Goal: Information Seeking & Learning: Find specific fact

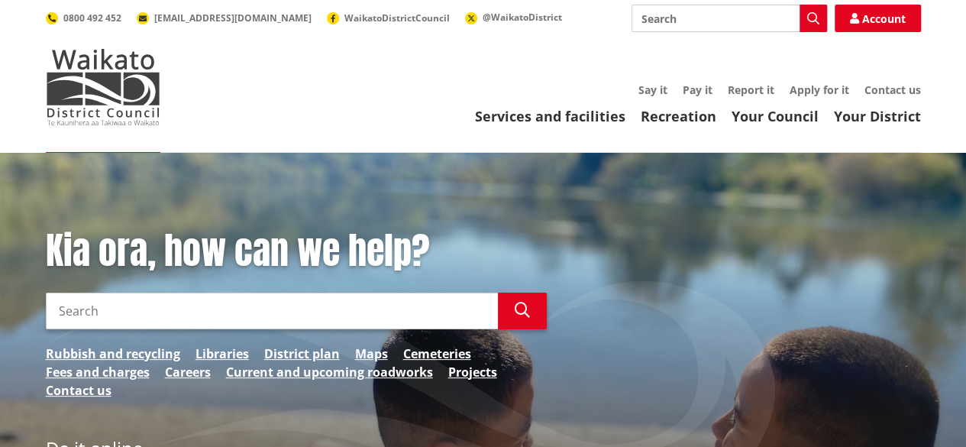
click at [182, 305] on input "Search" at bounding box center [272, 310] width 452 height 37
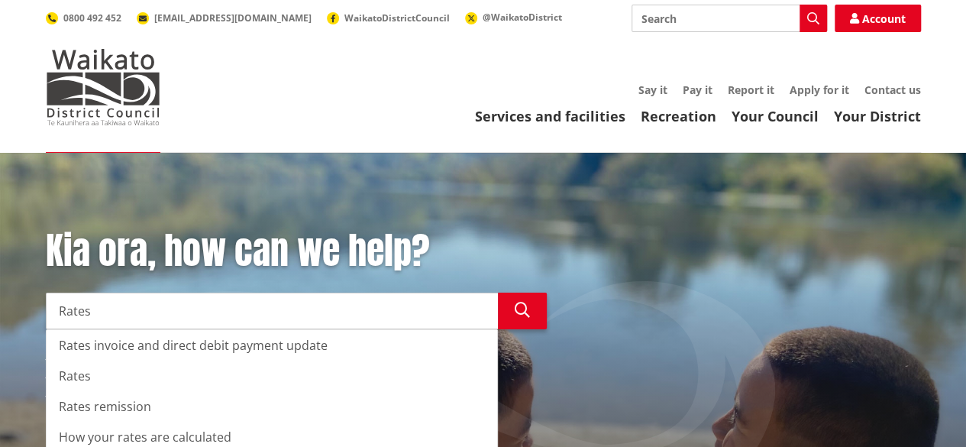
type input "Rates"
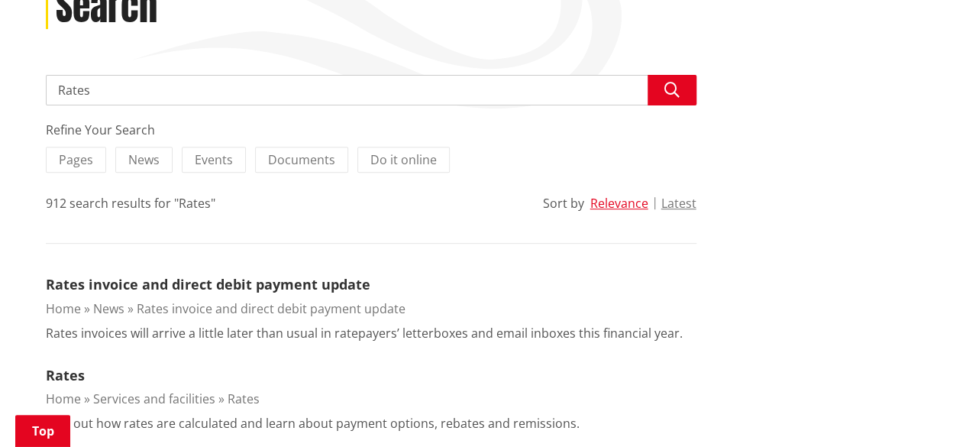
scroll to position [203, 0]
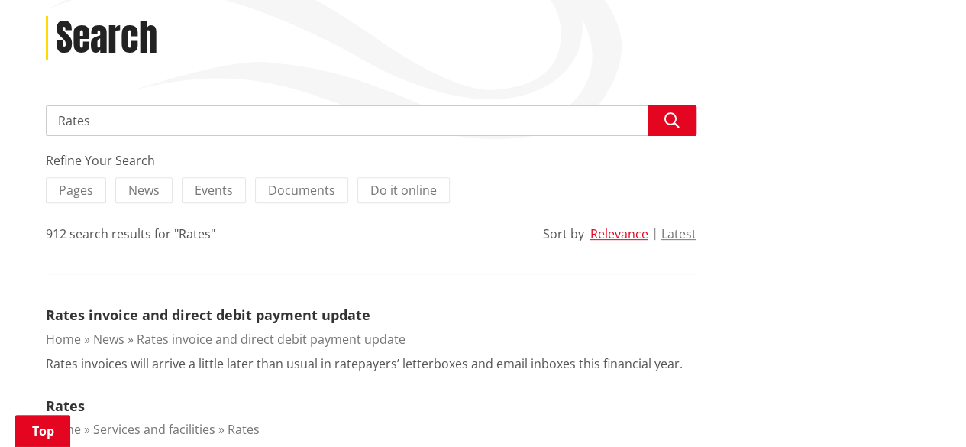
click at [112, 123] on input "Rates" at bounding box center [371, 120] width 650 height 31
type input "R"
type input "[STREET_ADDRESS][PERSON_NAME]"
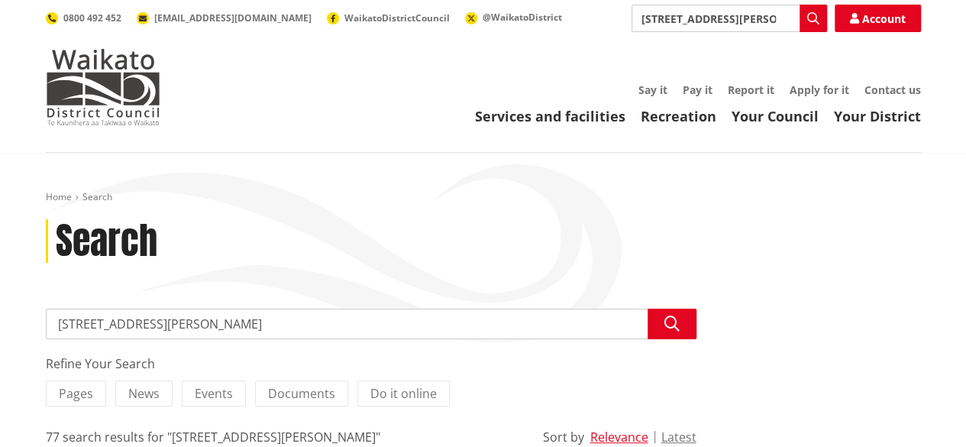
click at [244, 326] on input "[STREET_ADDRESS][PERSON_NAME]" at bounding box center [371, 323] width 650 height 31
type input "10 Johnson Street Tuakau Rates assessment"
